Goal: Navigation & Orientation: Find specific page/section

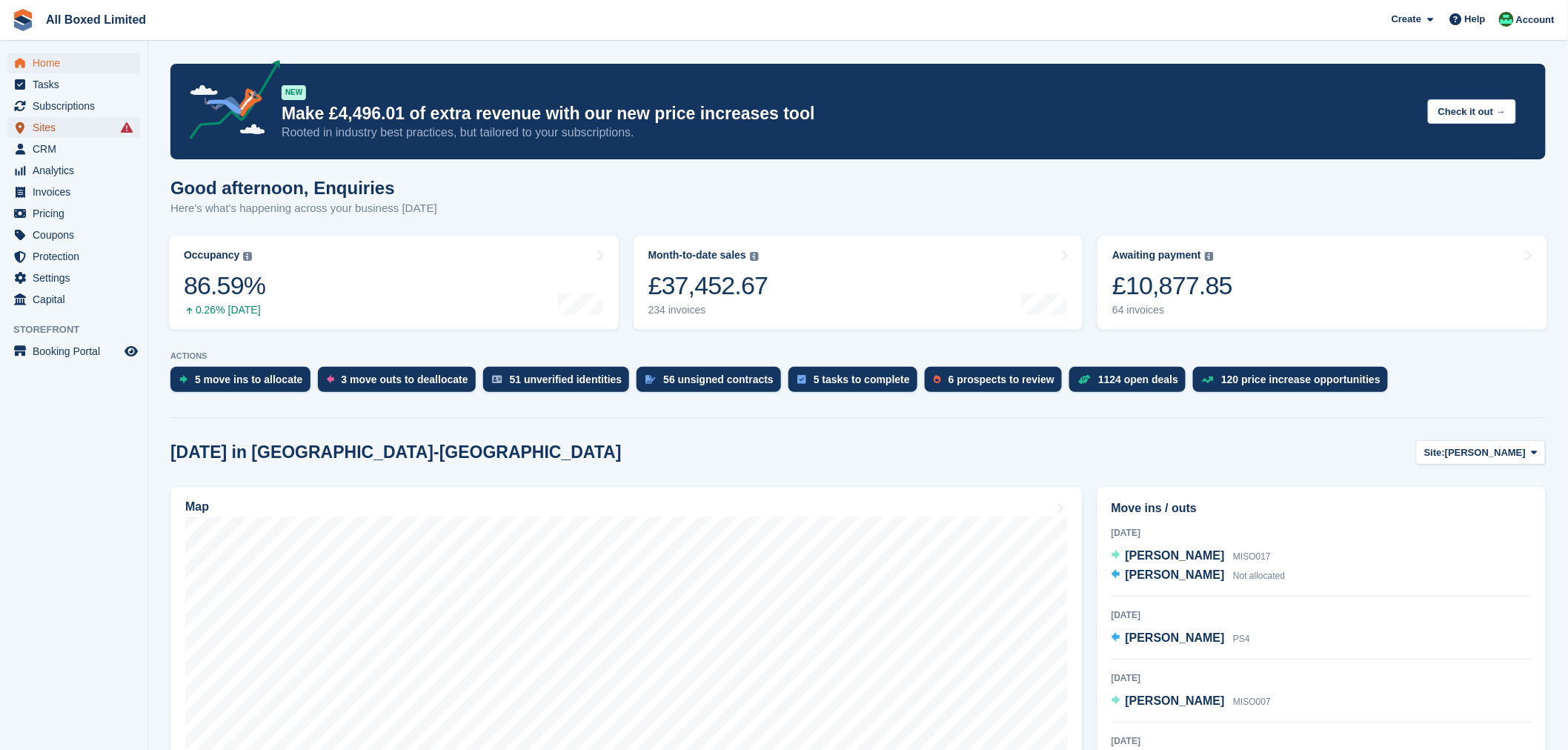
click at [63, 130] on span "Sites" at bounding box center [77, 127] width 89 height 21
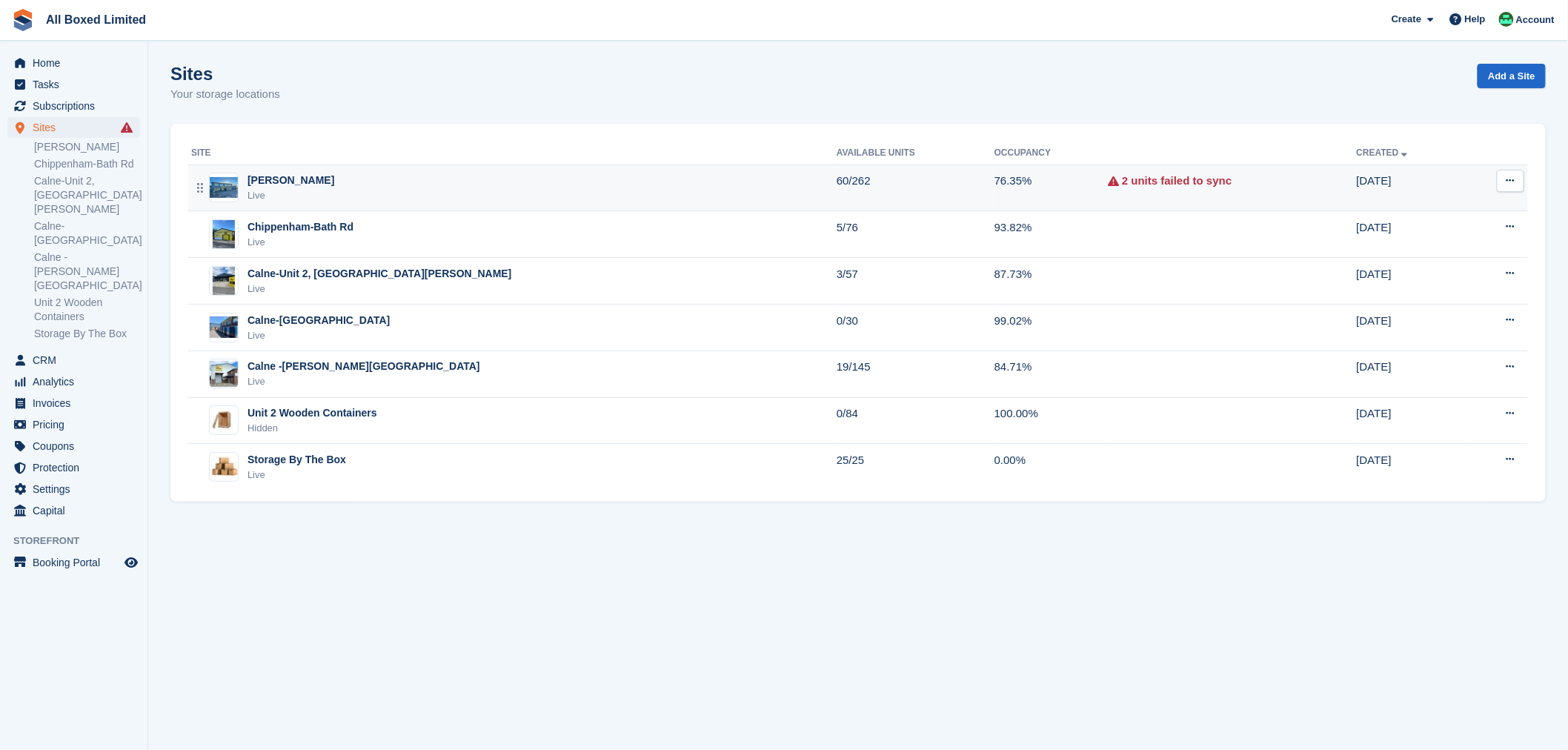
click at [286, 171] on td "Melksham-Bowerhill Live" at bounding box center [512, 188] width 648 height 46
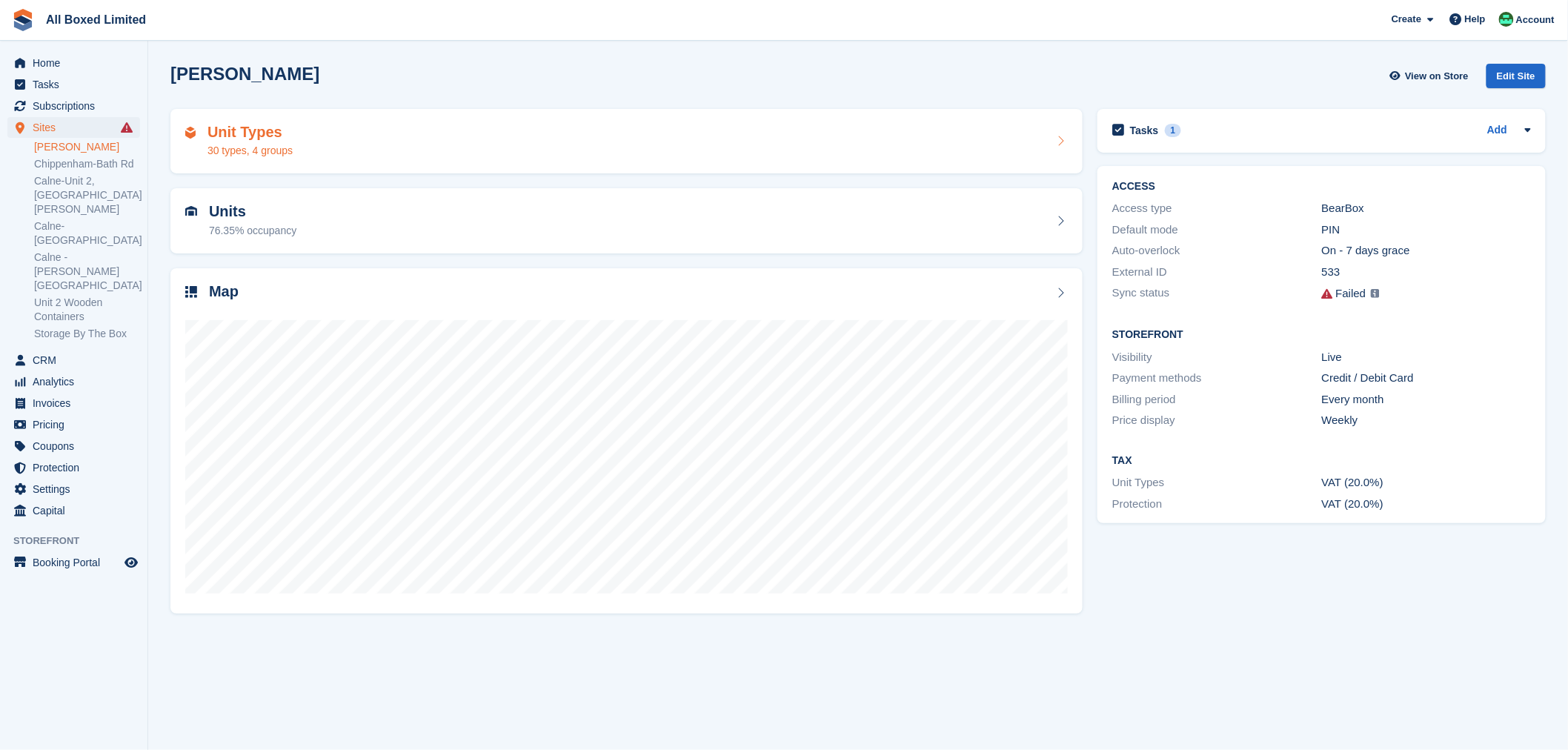
click at [273, 143] on div "30 types, 4 groups" at bounding box center [250, 151] width 85 height 16
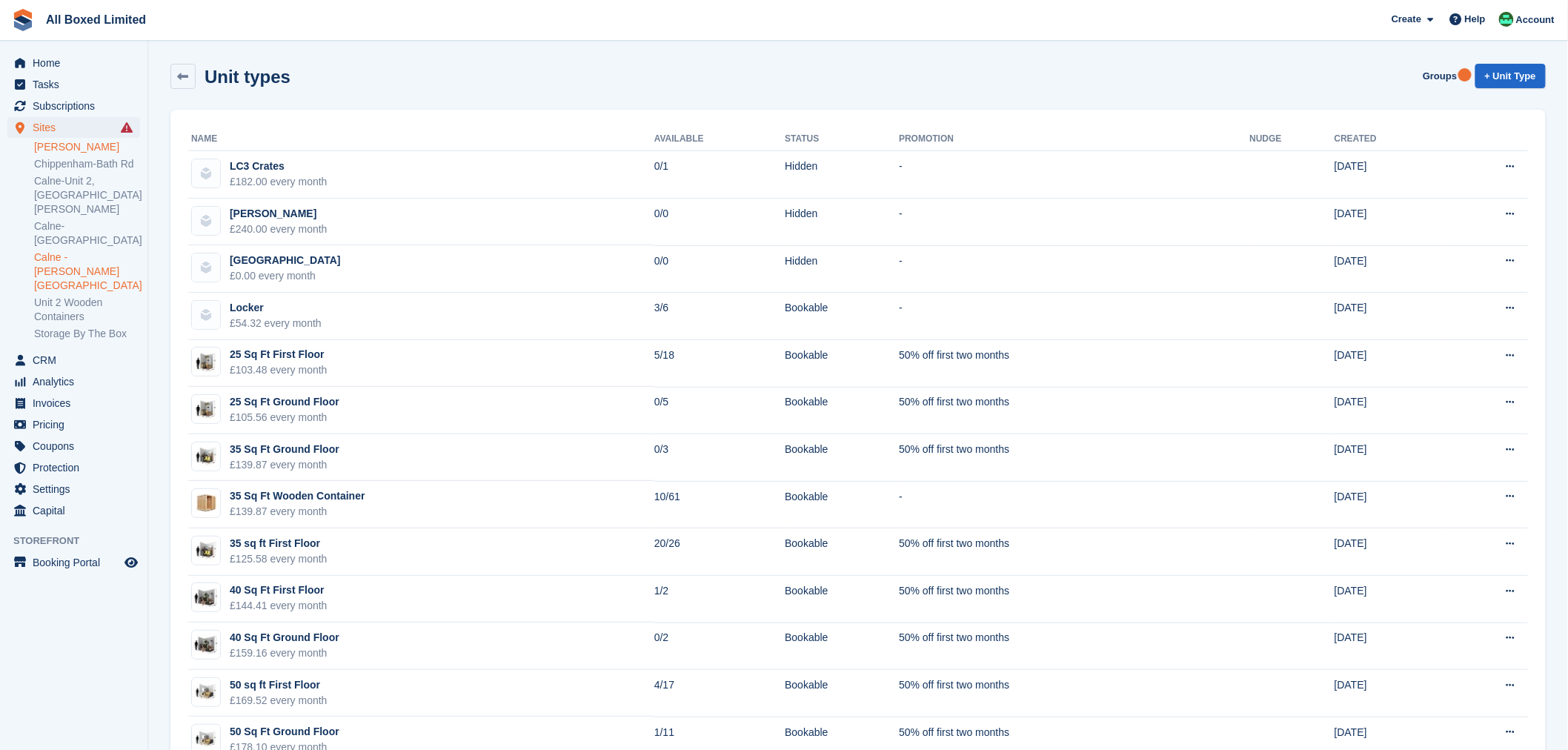
click at [84, 250] on link "Calne -[PERSON_NAME][GEOGRAPHIC_DATA]" at bounding box center [86, 271] width 106 height 42
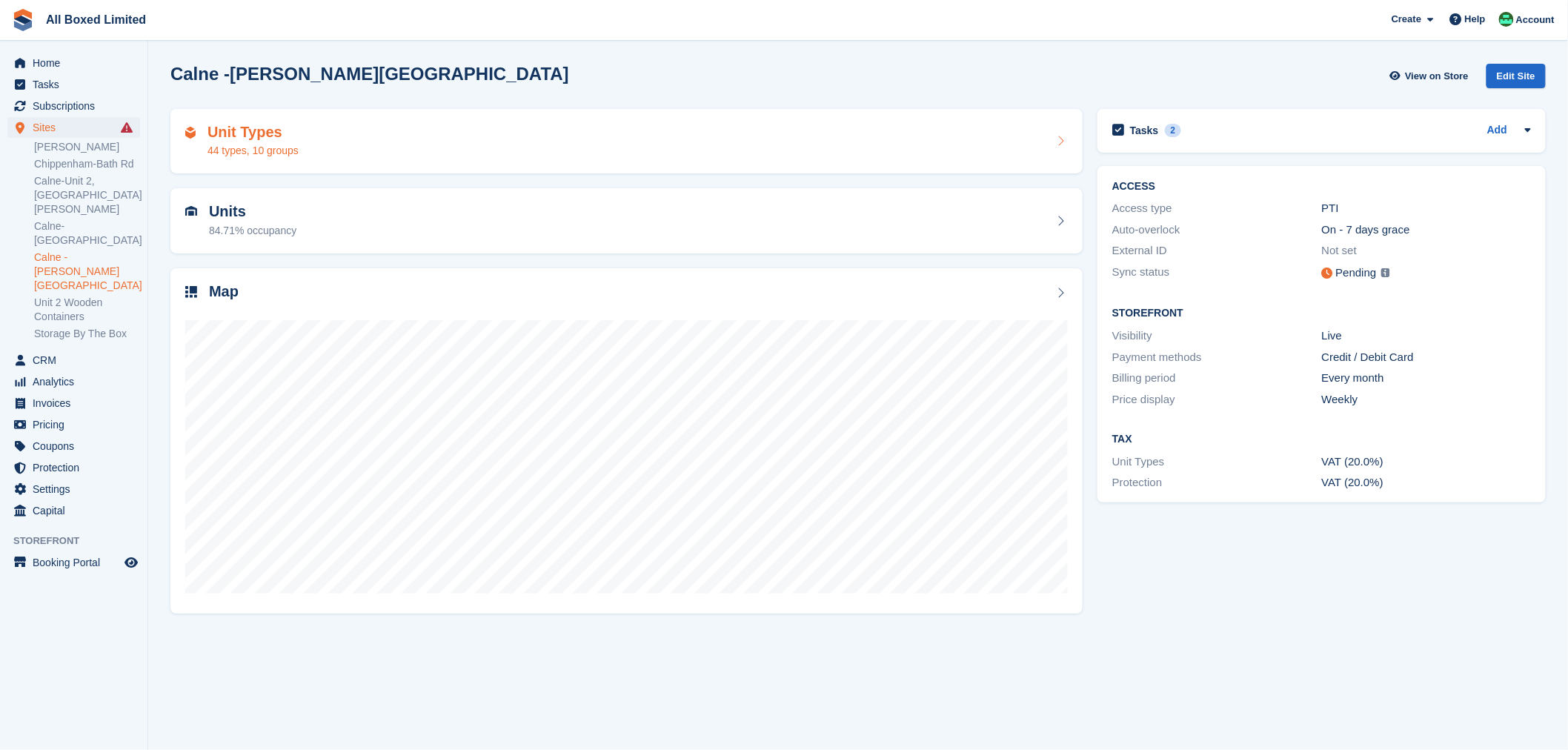
click at [297, 133] on h2 "Unit Types" at bounding box center [253, 132] width 91 height 17
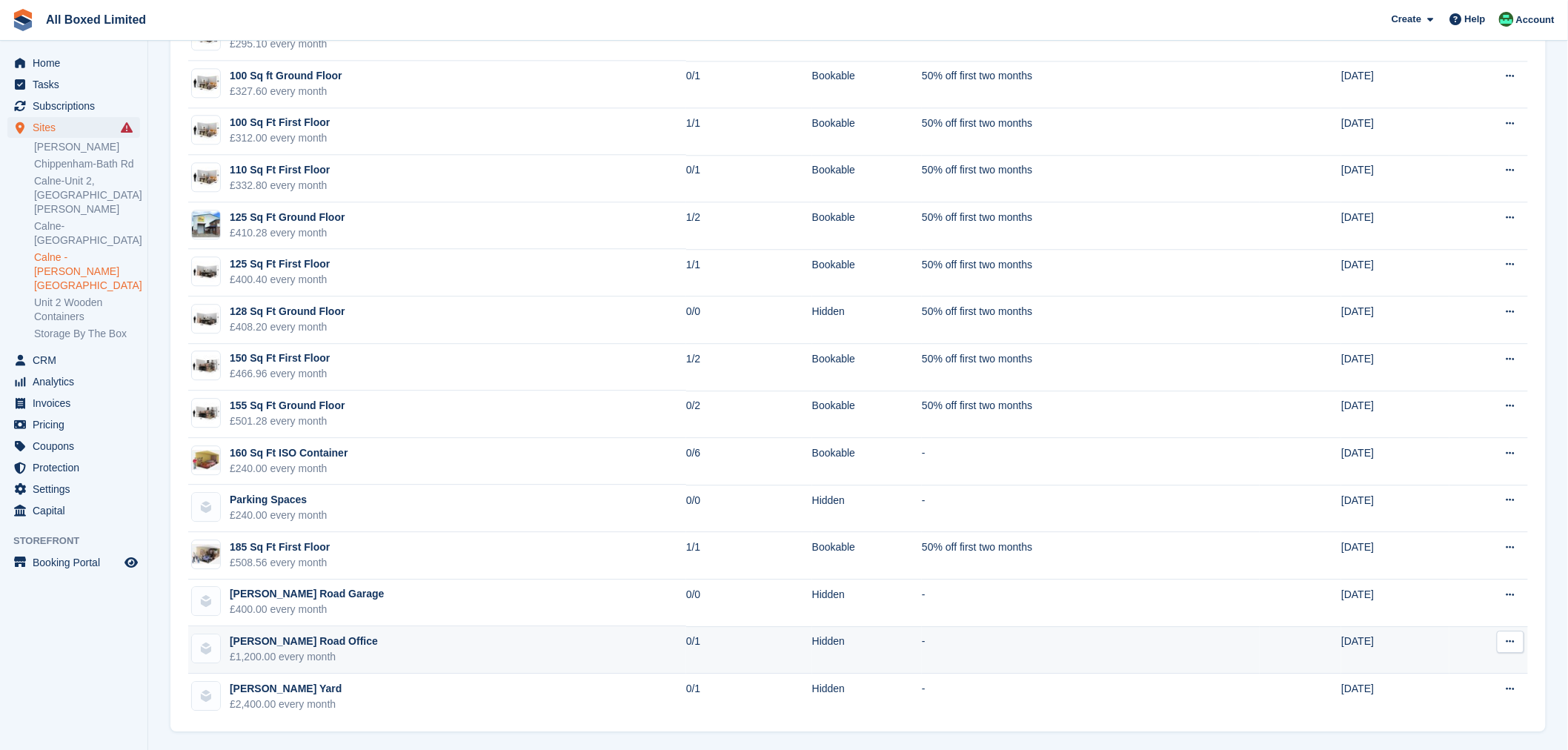
scroll to position [1510, 0]
